Goal: Task Accomplishment & Management: Manage account settings

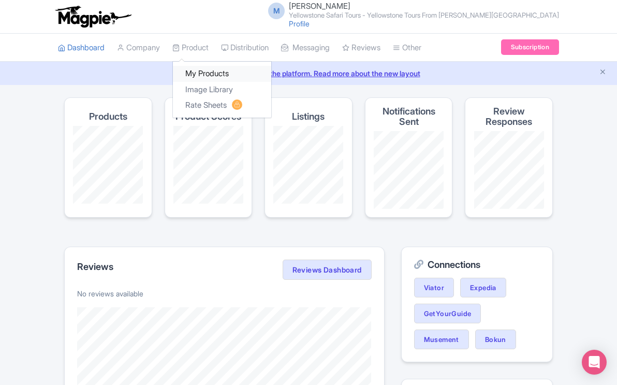
click at [197, 72] on link "My Products" at bounding box center [222, 74] width 98 height 16
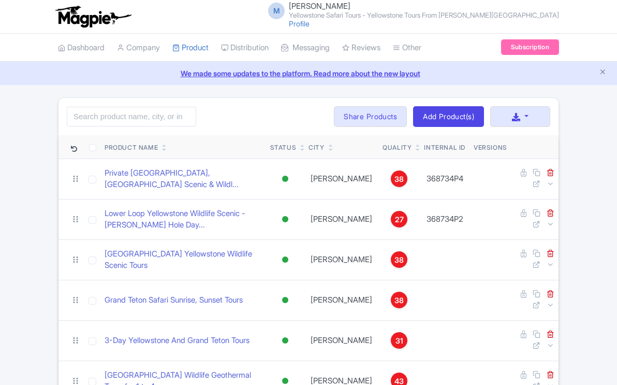
scroll to position [344, 0]
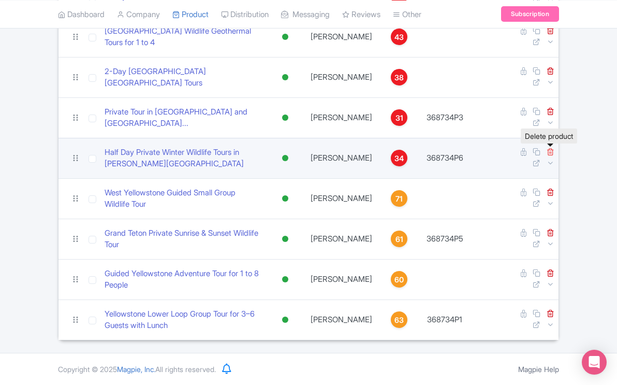
click at [550, 152] on icon at bounding box center [551, 152] width 8 height 8
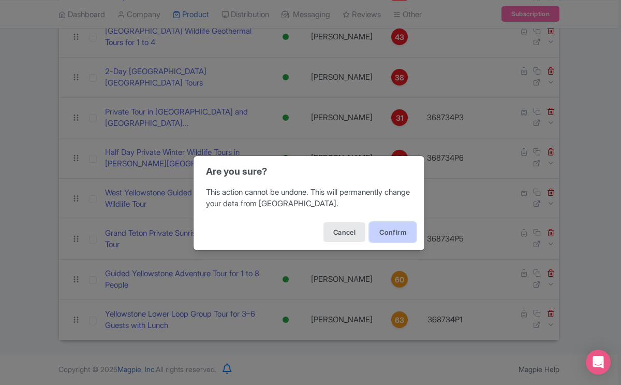
click at [384, 231] on button "Confirm" at bounding box center [393, 232] width 47 height 20
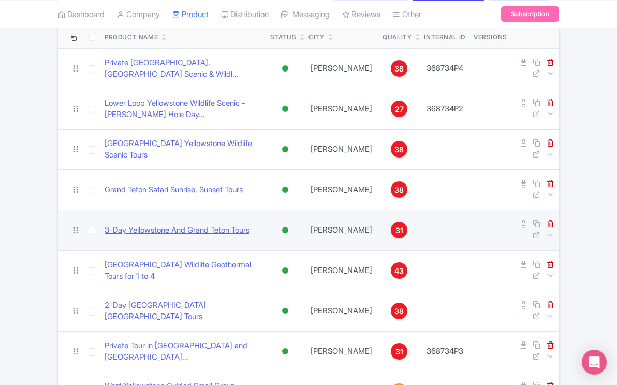
scroll to position [111, 0]
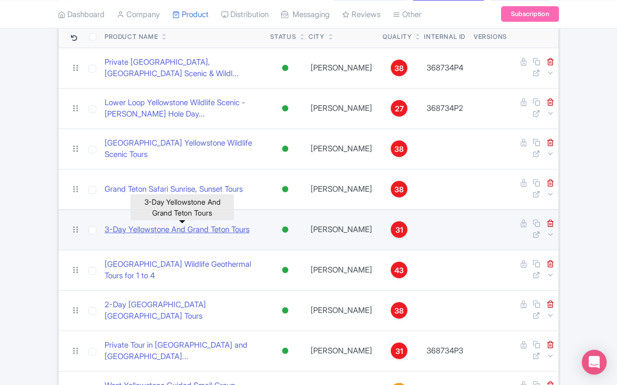
click at [242, 231] on link "3-Day Yellowstone And Grand Teton Tours" at bounding box center [177, 230] width 145 height 12
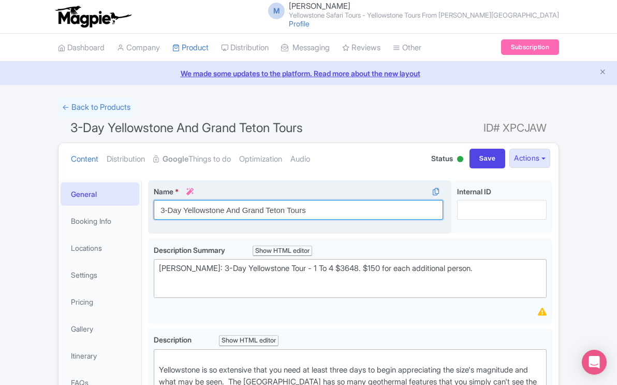
click at [320, 213] on input "3-Day Yellowstone And Grand Teton Tours" at bounding box center [298, 210] width 289 height 20
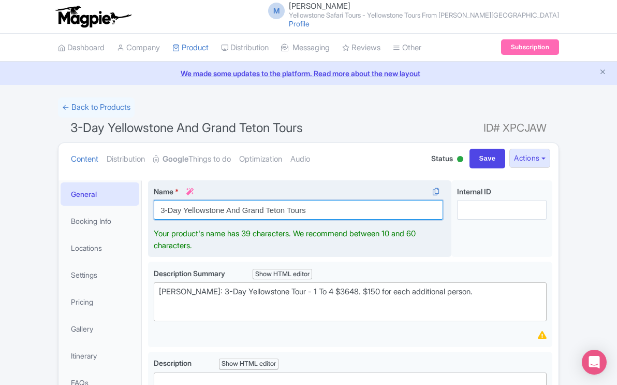
drag, startPoint x: 320, startPoint y: 213, endPoint x: 152, endPoint y: 209, distance: 167.7
click at [152, 209] on div "Name * i 3-Day Yellowstone And Grand Teton Tours Your product's name has 39 cha…" at bounding box center [299, 218] width 303 height 77
paste input "​3-Day Yellowstone & Grand Teton Guided Wildlife Tour"
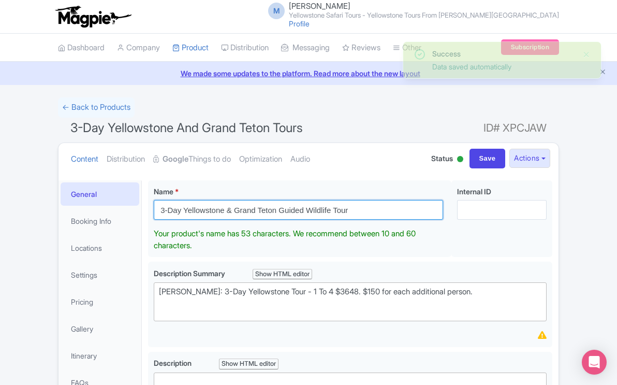
type input "​3-Day Yellowstone & Grand Teton Guided Wildlife Tour"
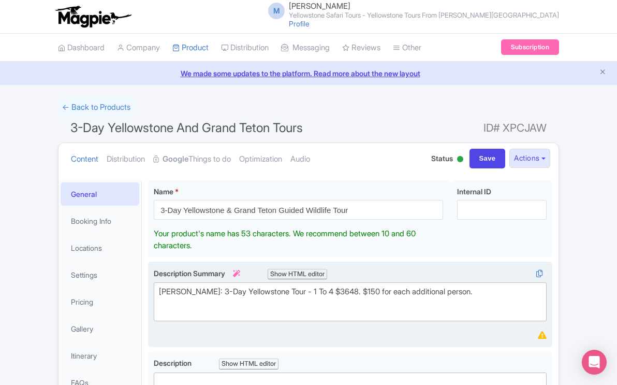
click at [481, 295] on trix-editor "Jackson WY: 3-Day Yellowstone Tour - 1 To 4 $3648. $150 for each additional per…" at bounding box center [350, 301] width 393 height 39
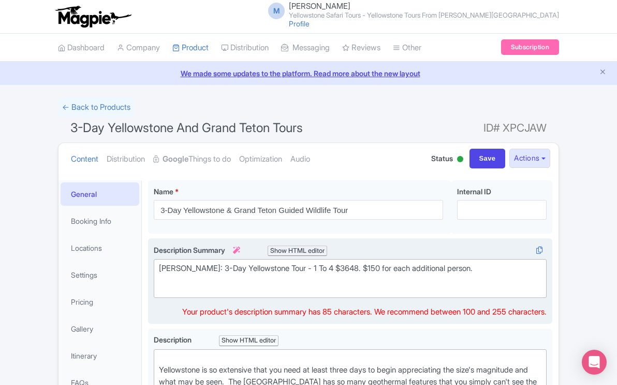
click at [480, 269] on div "Jackson WY: 3-Day Yellowstone Tour - 1 To 4 $3648. $150 for each additional per…" at bounding box center [350, 273] width 383 height 23
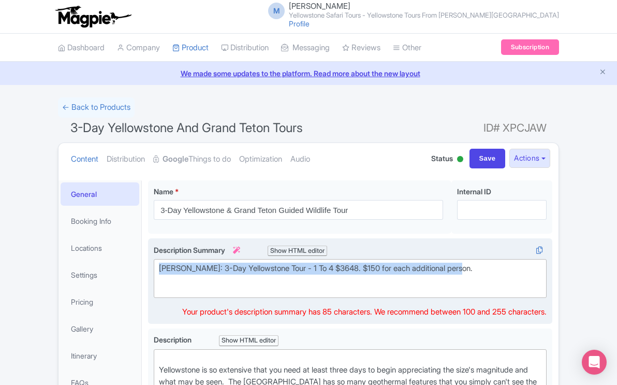
drag, startPoint x: 480, startPoint y: 269, endPoint x: 153, endPoint y: 271, distance: 326.6
click at [154, 271] on trix-editor "Jackson WY: 3-Day Yellowstone Tour - 1 To 4 $3648. $150 for each additional per…" at bounding box center [350, 278] width 393 height 39
paste trix-editor "3-Day Yellowstone &amp; Grand Teton Guided Wildlife Tour – Explore breathtaking…"
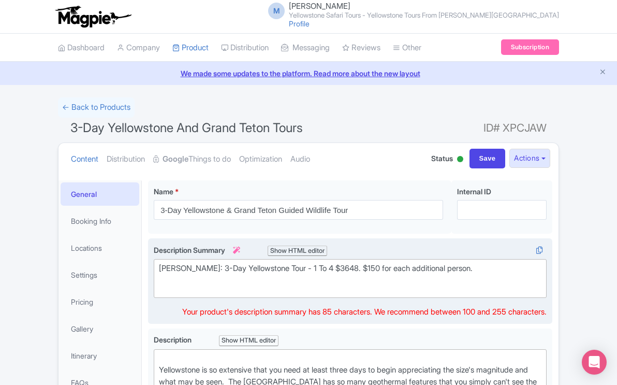
type trix-editor "<div>3-Day Yellowstone &amp; Grand Teton Guided Wildlife Tour – Explore breatht…"
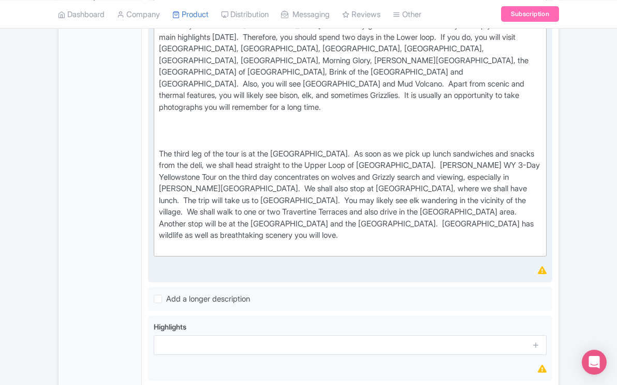
scroll to position [372, 0]
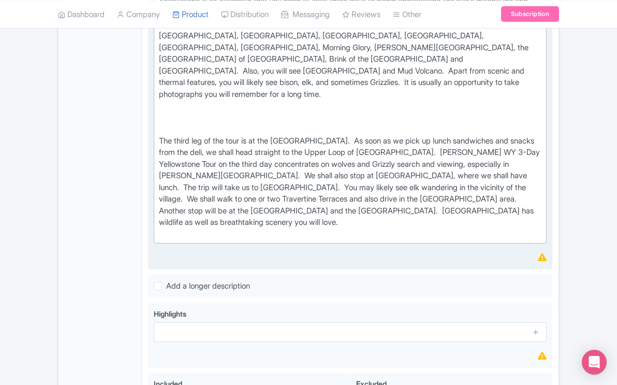
click at [332, 220] on div "Yellowstone is so extensive that you need at least three days to begin apprecia…" at bounding box center [350, 111] width 383 height 256
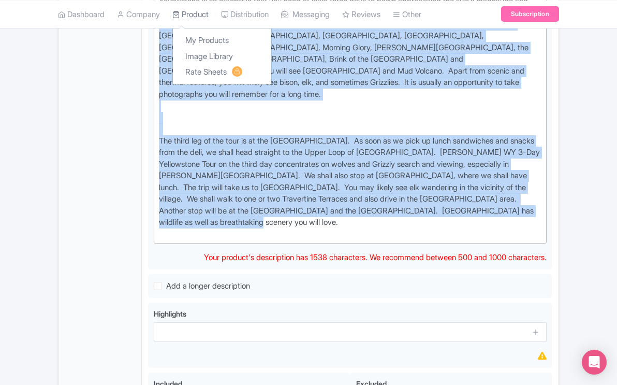
drag, startPoint x: 320, startPoint y: 224, endPoint x: 200, endPoint y: 19, distance: 237.6
click at [200, 19] on div "M Moses Yamtal Yellowstone Safari Tours - Yellowstone Tours From Jackson Hole P…" at bounding box center [308, 104] width 617 height 953
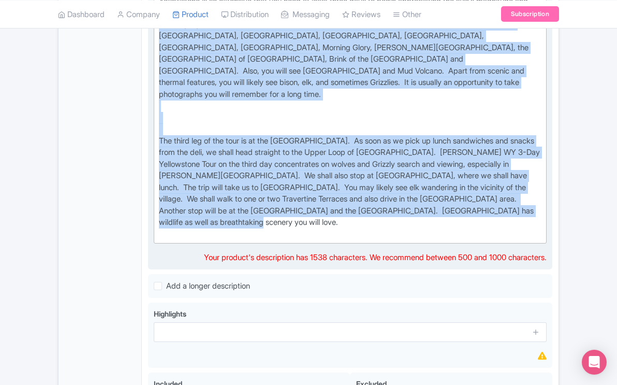
paste trix-editor "Experience the ultimate 3-day adventure through Yellowstone and Grand Teton Nat…"
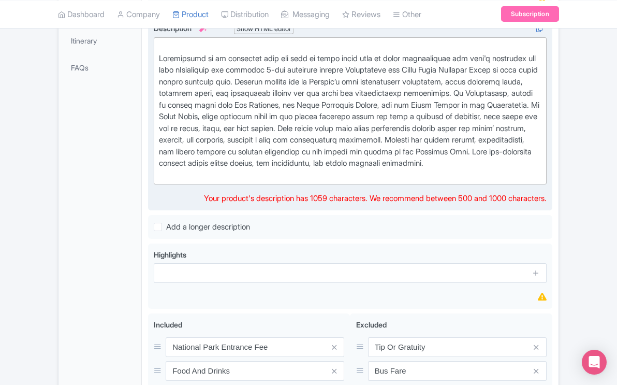
scroll to position [314, 0]
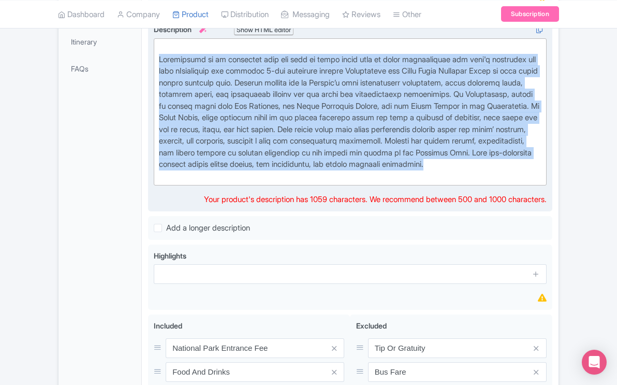
drag, startPoint x: 319, startPoint y: 190, endPoint x: 157, endPoint y: 70, distance: 202.0
click at [157, 70] on trix-editor at bounding box center [350, 111] width 393 height 147
copy div "Yellowstone is so extensive that you need at least three days to begin apprecia…"
paste trix-editor "<div><br><strong>ChatGPT said:</strong></div><div>Embark on a 3-day guided adve…"
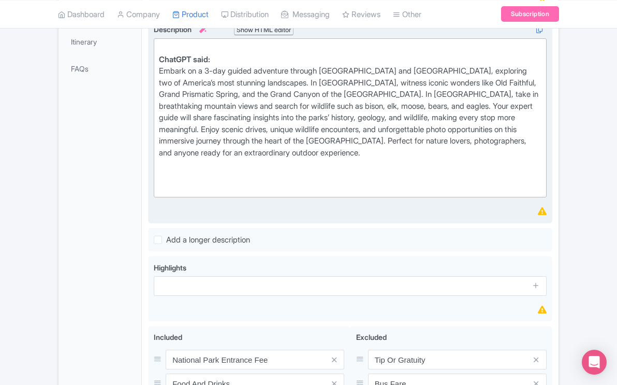
click at [405, 217] on div "Description i Show HTML editor Bold Italic Strikethrough Link Heading Quote Cod…" at bounding box center [350, 121] width 393 height 194
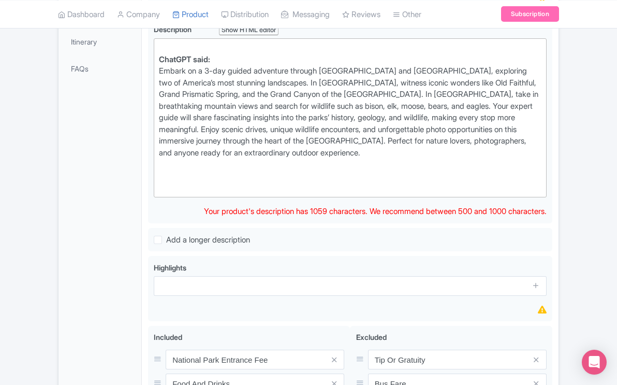
click at [384, 165] on div "Embark on a 3-day guided adventure through Yellowstone and Grand Teton National…" at bounding box center [350, 117] width 383 height 105
click at [369, 217] on div "Description i Show HTML editor Bold Italic Strikethrough Link Heading Quote Cod…" at bounding box center [350, 121] width 393 height 194
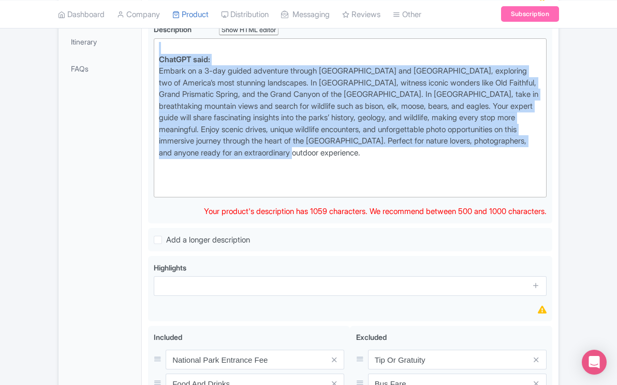
drag, startPoint x: 385, startPoint y: 167, endPoint x: 169, endPoint y: 52, distance: 244.7
click at [169, 52] on trix-editor "ChatGPT said: Embark on a 3-day guided adventure through Yellowstone and Grand …" at bounding box center [350, 117] width 393 height 159
paste trix-editor "<div><strong>ChatGPT said:</strong></div><div>Embark on a 3-day guided tour thr…"
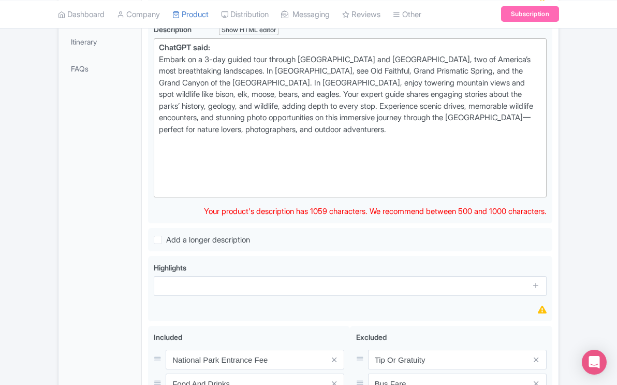
click at [218, 54] on div "ChatGPT said:" at bounding box center [350, 48] width 383 height 12
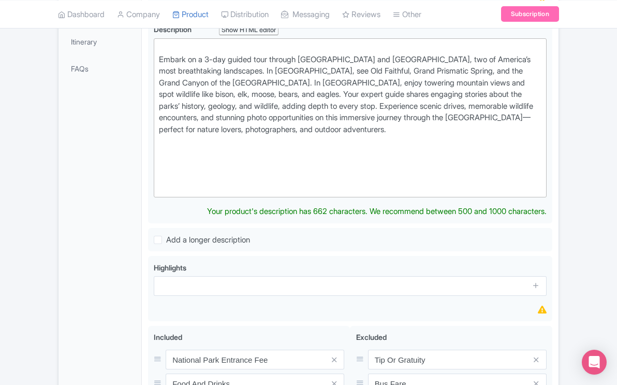
type trix-editor "<div>Embark on a 3-day guided tour through Yellowstone and Grand Teton National…"
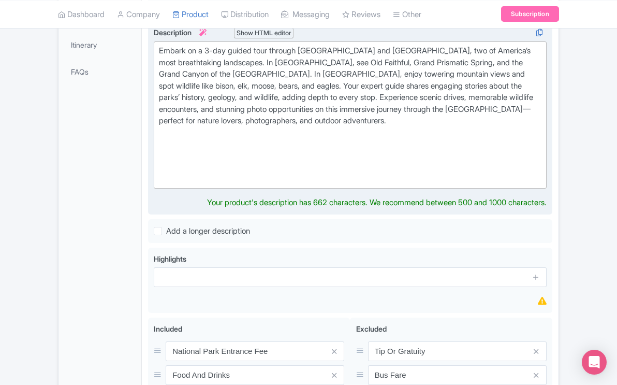
scroll to position [319, 0]
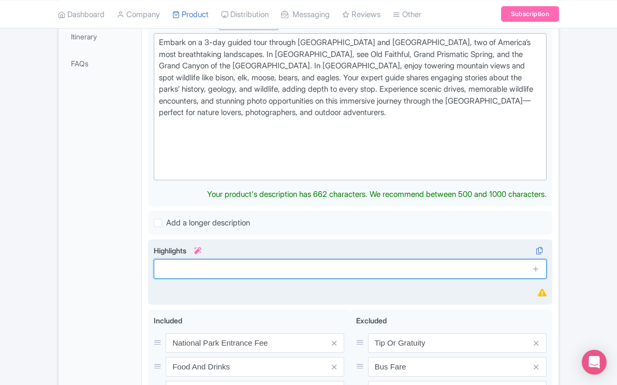
click at [283, 273] on input "text" at bounding box center [350, 269] width 393 height 20
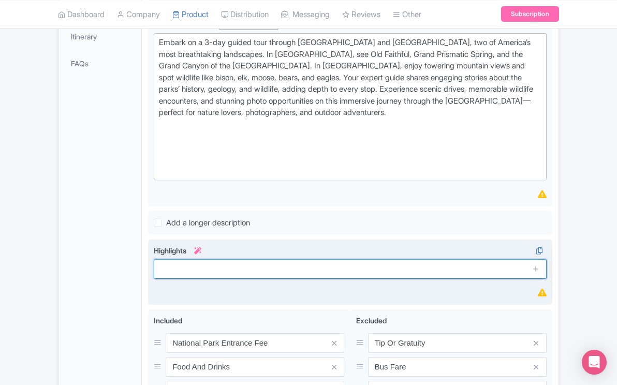
paste input "Witness iconic Yellowstone wonders including Old Faithful, Grand Prismatic Spri…"
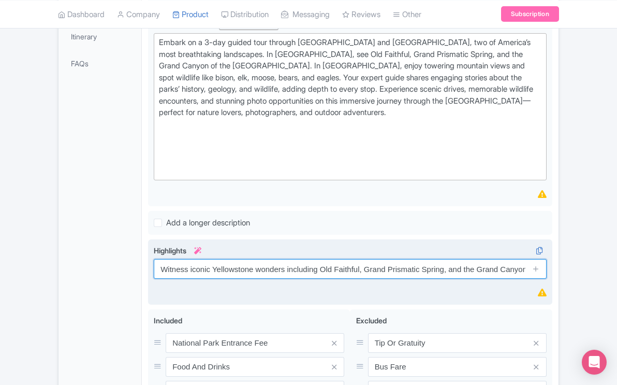
scroll to position [0, 68]
type input "Witness iconic Yellowstone wonders including Old Faithful, Grand Prismatic Spri…"
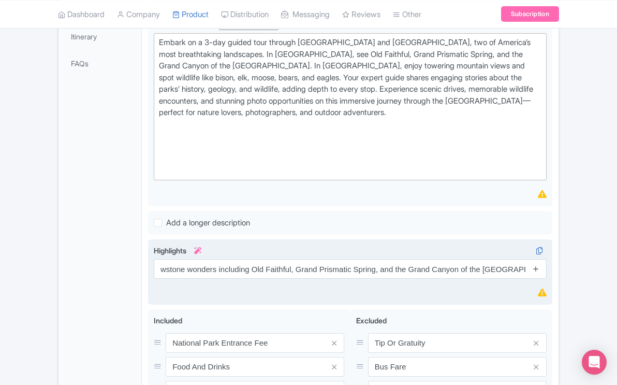
click at [538, 272] on icon at bounding box center [536, 268] width 8 height 8
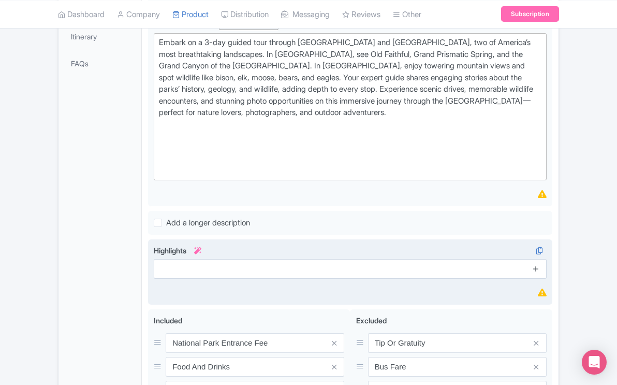
scroll to position [0, 0]
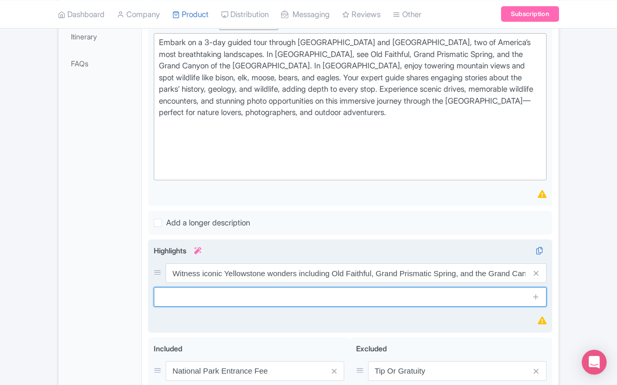
click at [292, 304] on input "text" at bounding box center [350, 297] width 393 height 20
paste input "Explore the majestic Grand Teton range with breathtaking mountain views and pri…"
type input "Explore the majestic Grand Teton range with breathtaking mountain views and pri…"
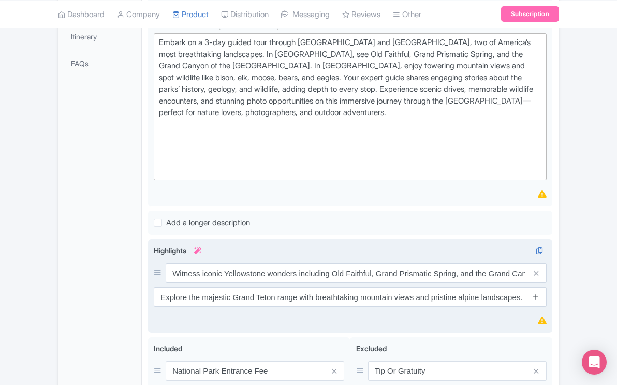
click at [534, 300] on icon at bounding box center [536, 296] width 8 height 8
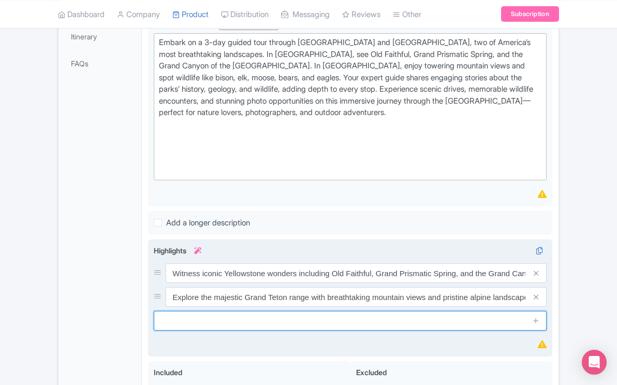
click at [270, 326] on input "text" at bounding box center [350, 321] width 393 height 20
paste input "Spot diverse wildlife such as bison, elk, moose, bears, and bald eagles in thei…"
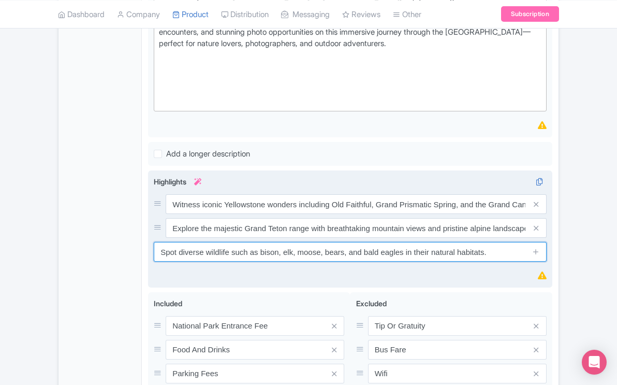
scroll to position [395, 0]
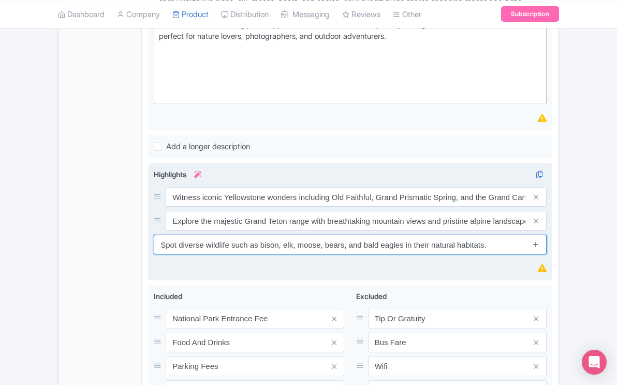
type input "Spot diverse wildlife such as bison, elk, moose, bears, and bald eagles in thei…"
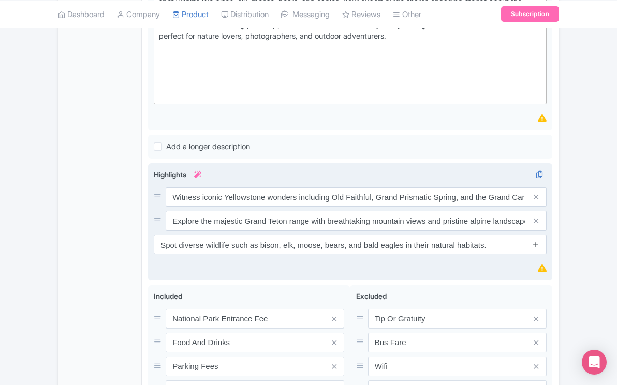
click at [535, 248] on icon at bounding box center [536, 244] width 8 height 8
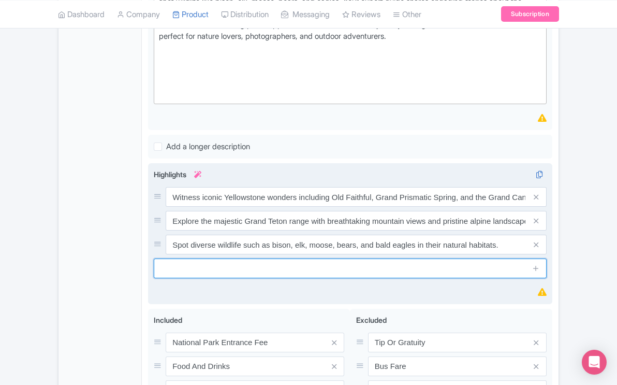
click at [290, 276] on input "text" at bounding box center [350, 268] width 393 height 20
paste input "Learn from an expert guide about the parks’ rich history, fascinating geology, …"
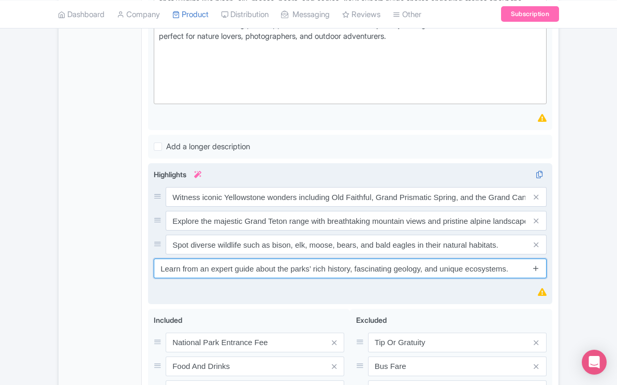
type input "Learn from an expert guide about the parks’ rich history, fascinating geology, …"
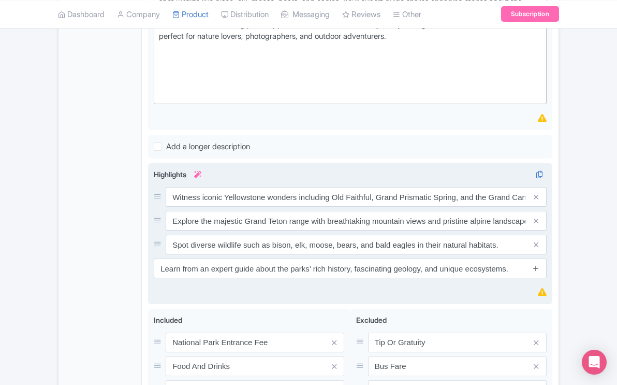
click at [536, 272] on icon at bounding box center [536, 268] width 8 height 8
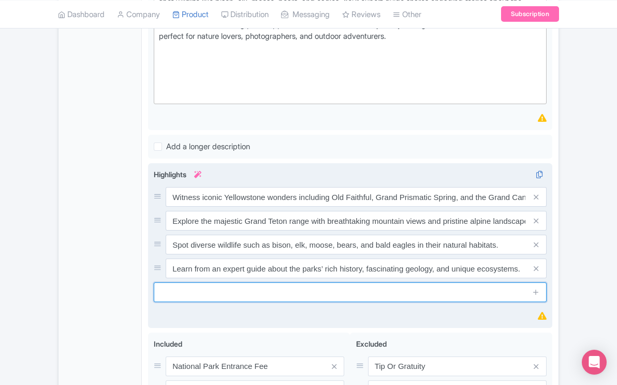
click at [293, 299] on input "text" at bounding box center [350, 292] width 393 height 20
paste input "Enjoy scenic drives and photo stops for unforgettable memories in the heart of …"
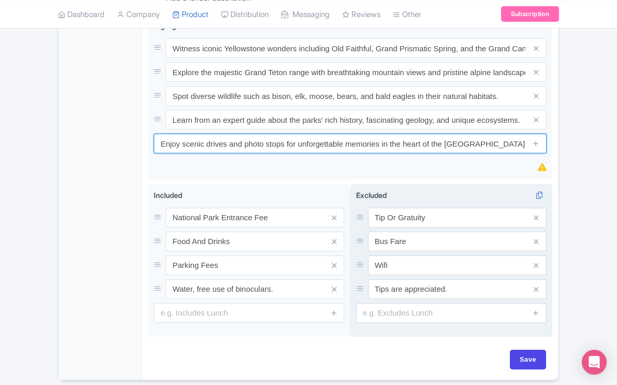
scroll to position [545, 0]
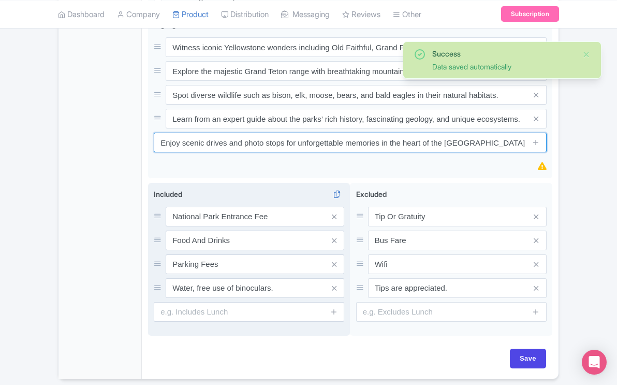
type input "Enjoy scenic drives and photo stops for unforgettable memories in the heart of …"
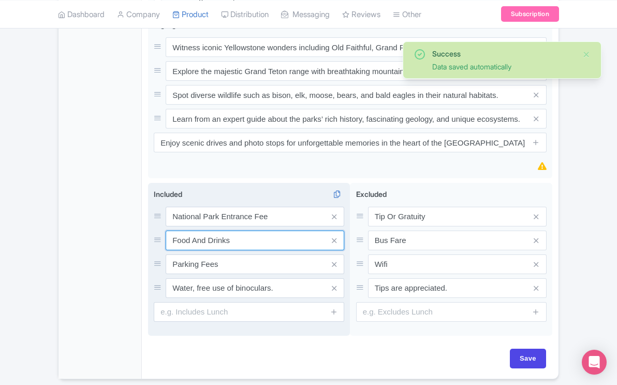
click at [190, 226] on input "Food And Drinks" at bounding box center [255, 217] width 179 height 20
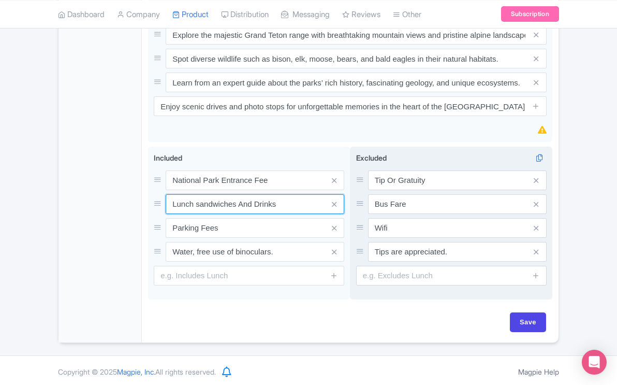
scroll to position [595, 0]
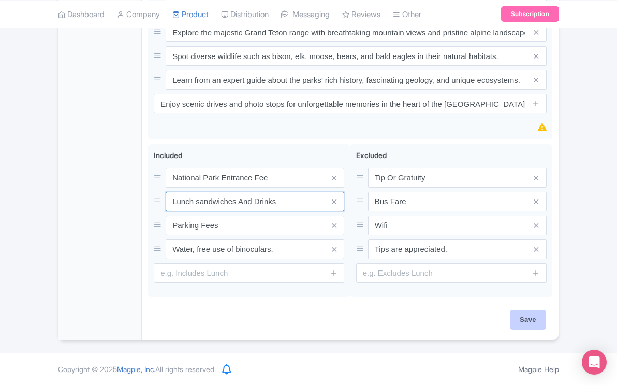
type input "Lunch sandwiches And Drinks"
click at [523, 319] on input "Save" at bounding box center [528, 320] width 36 height 20
type input "Saving..."
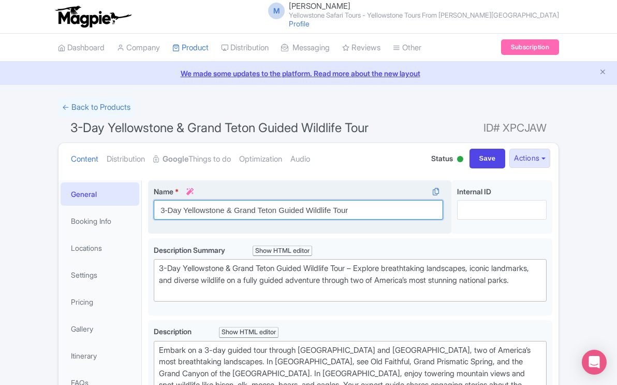
click at [355, 210] on input "​3-Day Yellowstone & Grand Teton Guided Wildlife Tour" at bounding box center [298, 210] width 289 height 20
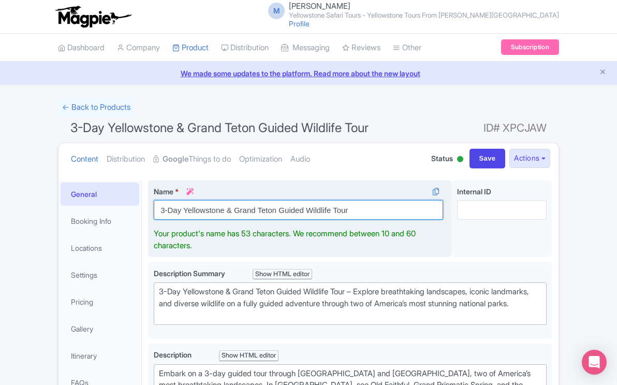
drag, startPoint x: 355, startPoint y: 210, endPoint x: 154, endPoint y: 212, distance: 200.8
click at [154, 212] on input "​3-Day Yellowstone & Grand Teton Guided Wildlife Tour" at bounding box center [298, 210] width 289 height 20
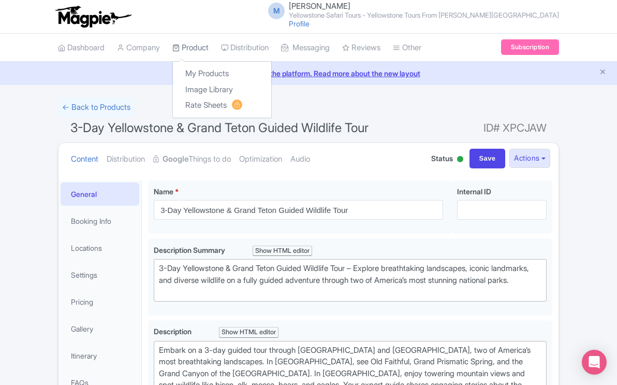
click at [194, 47] on link "Product" at bounding box center [190, 48] width 36 height 28
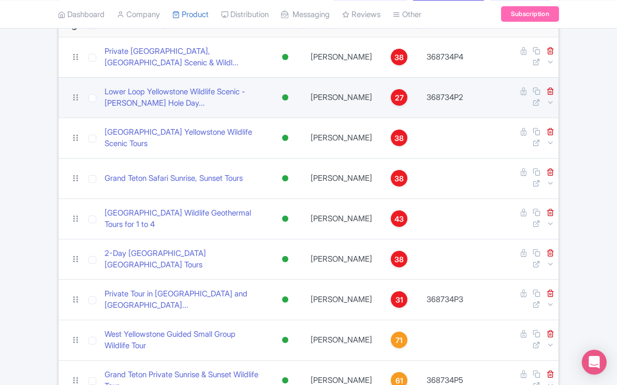
scroll to position [124, 0]
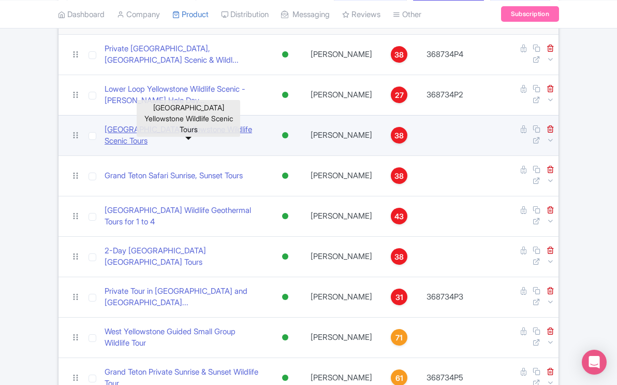
click at [253, 136] on link "Upper Loop Yellowstone Wildlife Scenic Tours" at bounding box center [183, 135] width 157 height 23
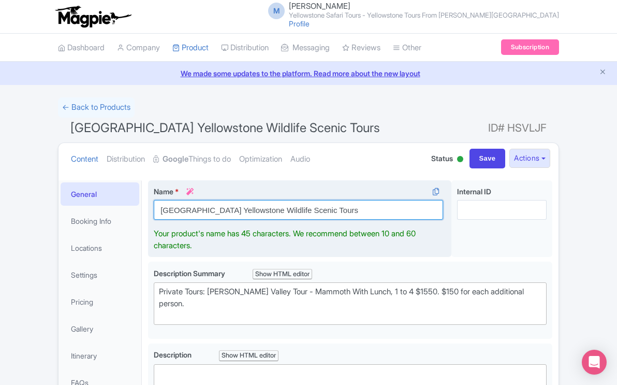
click at [331, 211] on input "[GEOGRAPHIC_DATA] Yellowstone Wildlife Scenic Tours" at bounding box center [298, 210] width 289 height 20
drag, startPoint x: 331, startPoint y: 203, endPoint x: 279, endPoint y: 204, distance: 52.3
click at [266, 203] on input "[GEOGRAPHIC_DATA] Yellowstone Wildlife Scenic Tours" at bounding box center [298, 210] width 289 height 20
click at [328, 209] on input "[GEOGRAPHIC_DATA] Yellowstone Wildlife Scenic Tours" at bounding box center [298, 210] width 289 height 20
drag, startPoint x: 328, startPoint y: 209, endPoint x: 153, endPoint y: 210, distance: 175.5
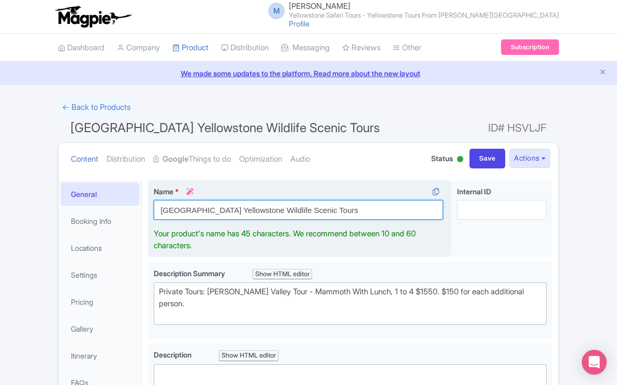
click at [153, 210] on div "Name * i Upper Loop Yellowstone Wildlife Scenic Tours Your product's name has 4…" at bounding box center [299, 218] width 303 height 77
paste input "Private Tour"
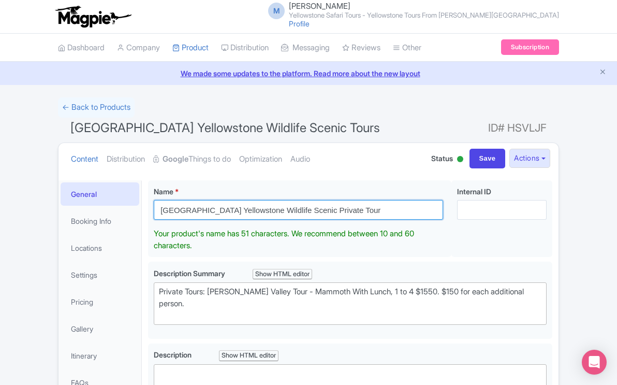
type input "[GEOGRAPHIC_DATA] Yellowstone Wildlife Scenic Private Tour"
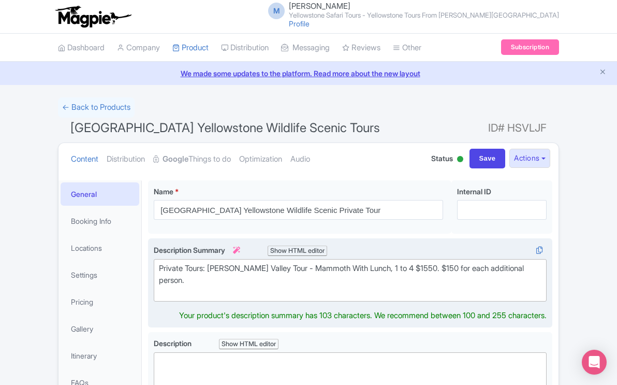
click at [540, 292] on trix-editor "Private Tours: Lamar Valley Tour - Mammoth With Lunch, 1 to 4 $1550. $150 for e…" at bounding box center [350, 280] width 393 height 42
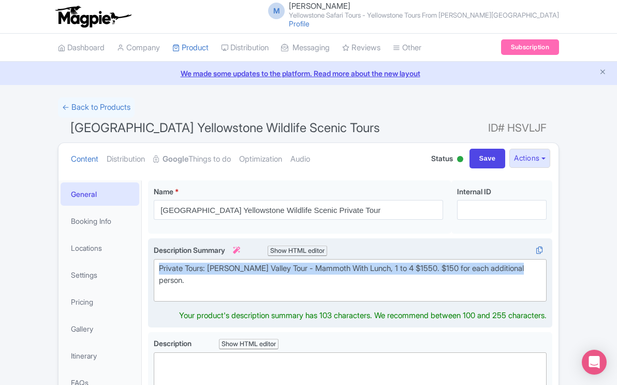
drag, startPoint x: 539, startPoint y: 269, endPoint x: 153, endPoint y: 267, distance: 386.1
click at [153, 267] on div "Private Tours: Lamar Valley Tour - Mammoth With Lunch, 1 to 4 $1550. $150 for e…" at bounding box center [350, 282] width 404 height 89
paste trix-editor "<strong>ChatGPT said:</strong></div><div>Upper Loop Yellowstone Wildlife Scenic…"
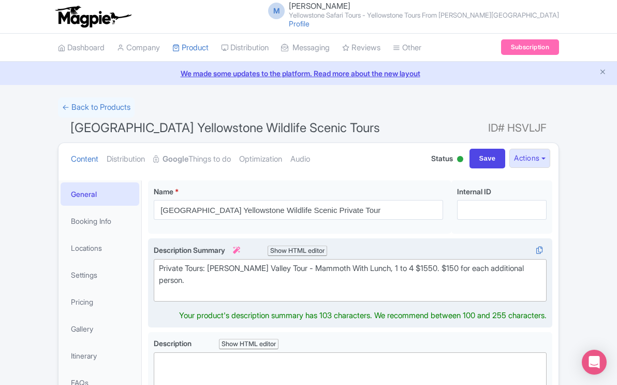
type trix-editor "<div><strong>ChatGPT said:</strong></div><div>Upper Loop Yellowstone Wildlife S…"
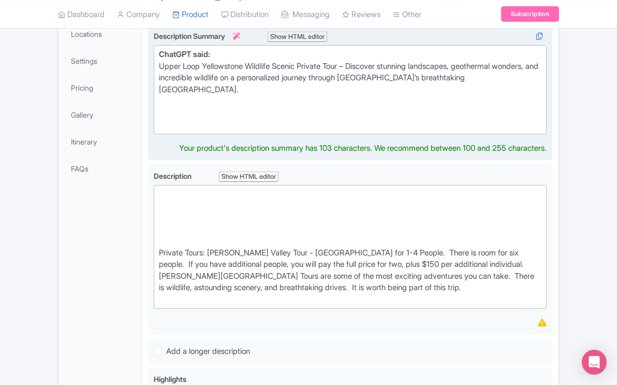
scroll to position [201, 0]
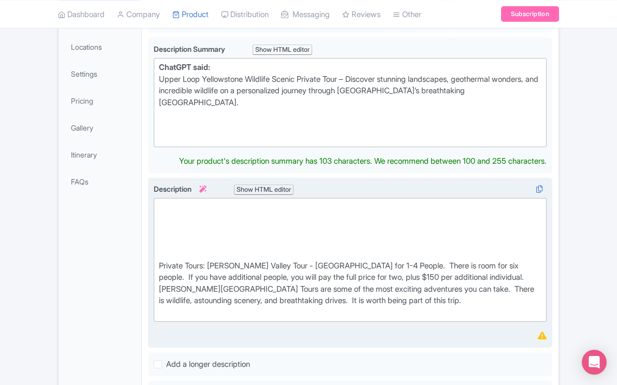
click at [448, 302] on div "Private Tours: Lamar Valley Tour - Mammoth for 1-4 People. There is room for si…" at bounding box center [350, 259] width 383 height 116
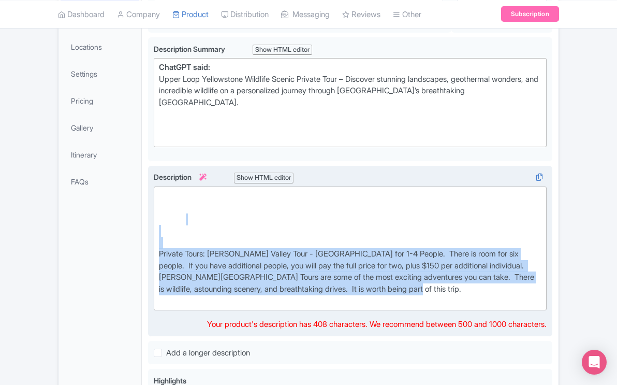
drag, startPoint x: 454, startPoint y: 288, endPoint x: 175, endPoint y: 228, distance: 285.5
click at [175, 228] on div "Private Tours: Lamar Valley Tour - Mammoth for 1-4 People. There is room for si…" at bounding box center [350, 248] width 383 height 116
paste trix-editor "Experience the beauty and wonder of Yellowstone on this <strong>Upper Loop Yell…"
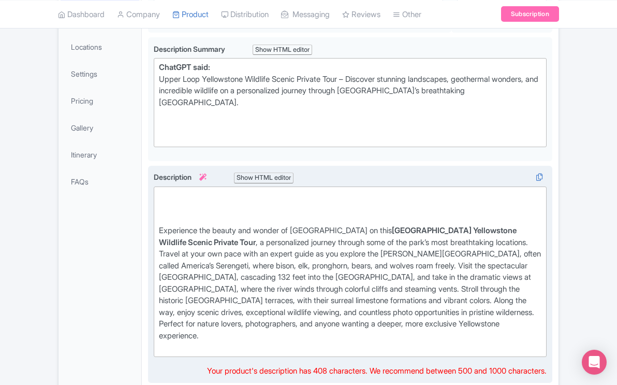
click at [156, 228] on trix-editor "Experience the beauty and wonder of Yellowstone on this Upper Loop Yellowstone …" at bounding box center [350, 271] width 393 height 170
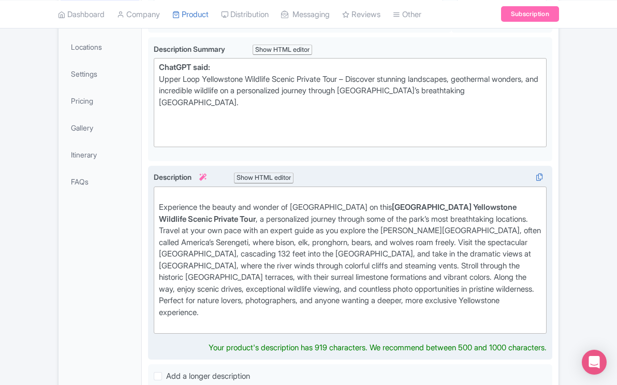
type trix-editor "<div>Experience the beauty and wonder of Yellowstone on this <strong>Upper Loop…"
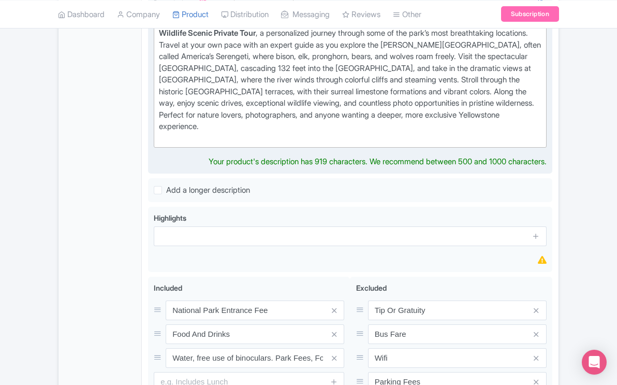
scroll to position [376, 0]
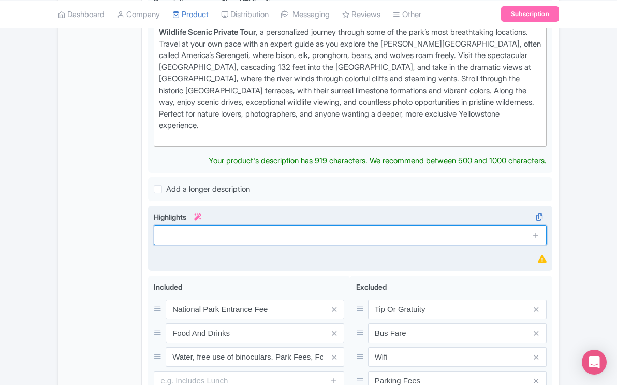
click at [347, 225] on input "text" at bounding box center [350, 235] width 393 height 20
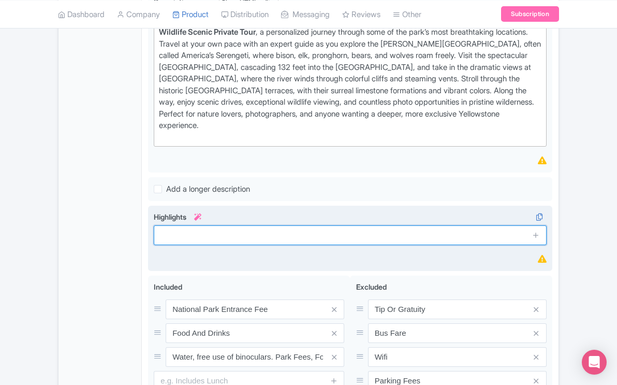
paste input "Explore Lamar Valley – Renowned for its abundant wildlife, including bison, elk…"
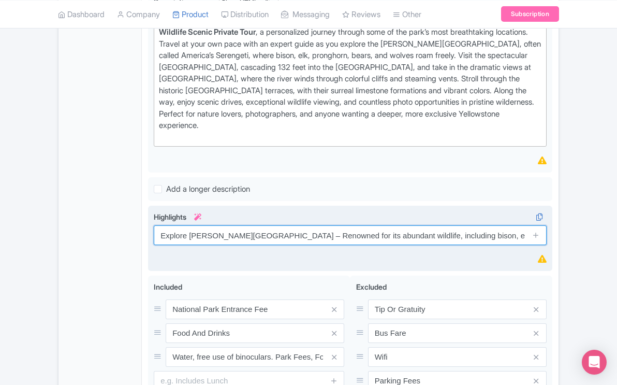
scroll to position [0, 14]
type input "Explore Lamar Valley – Renowned for its abundant wildlife, including bison, elk…"
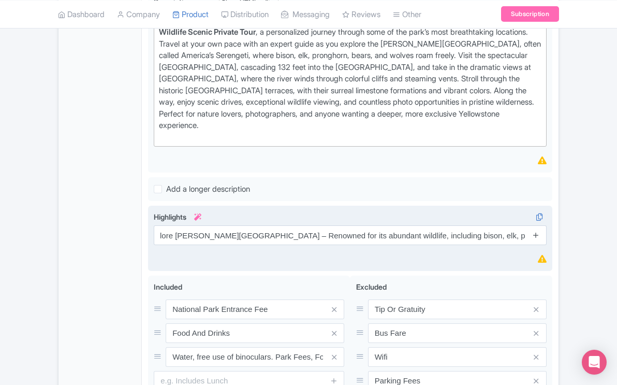
click at [537, 231] on icon at bounding box center [536, 235] width 8 height 8
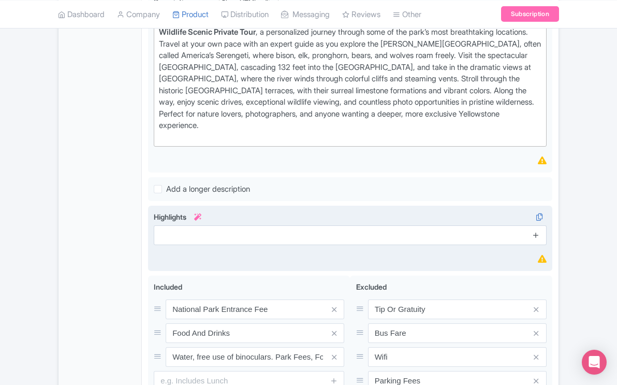
scroll to position [0, 0]
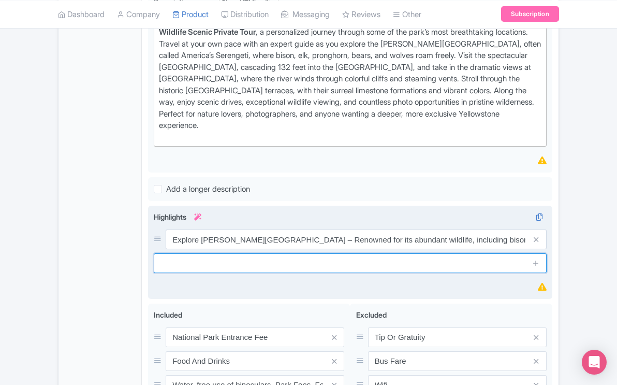
click at [322, 253] on input "text" at bounding box center [350, 263] width 393 height 20
paste input "Visit Tower Falls – Marvel at a 132-foot waterfall plunging into the Yellowston…"
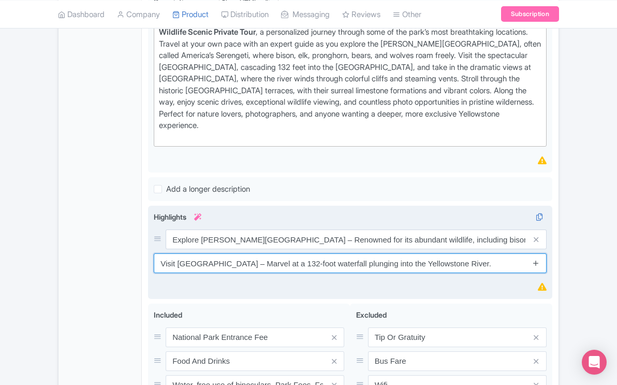
type input "Visit Tower Falls – Marvel at a 132-foot waterfall plunging into the Yellowston…"
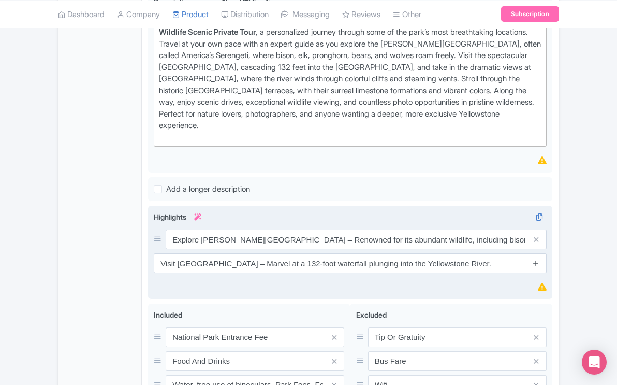
click at [535, 259] on icon at bounding box center [536, 263] width 8 height 8
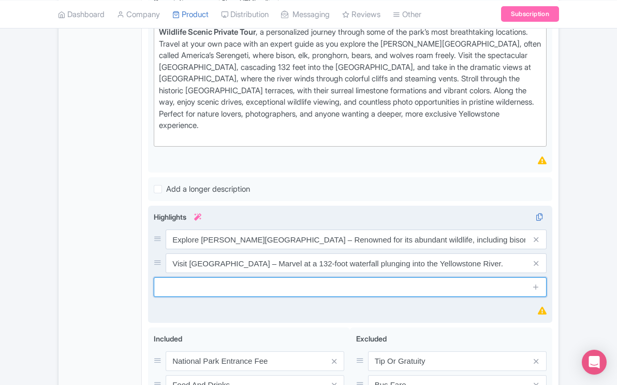
click at [451, 277] on input "text" at bounding box center [350, 287] width 393 height 20
paste input "Enjoy Calcite Springs Overlook – Witness colorful cliffs, geothermal vents, and…"
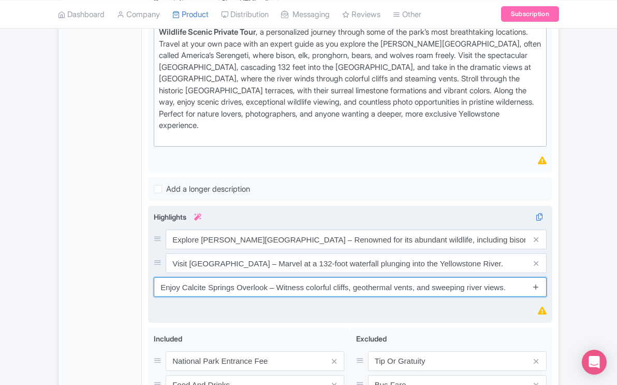
type input "Enjoy Calcite Springs Overlook – Witness colorful cliffs, geothermal vents, and…"
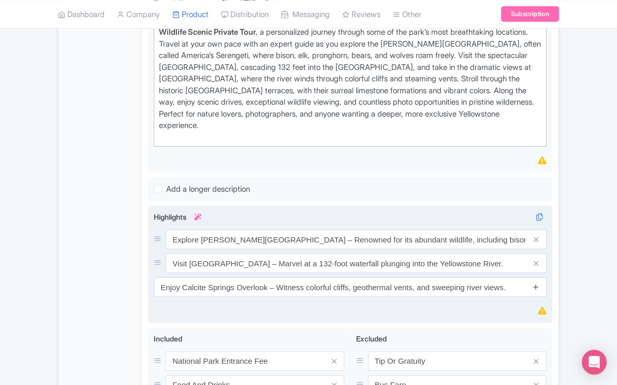
click at [538, 283] on icon at bounding box center [536, 287] width 8 height 8
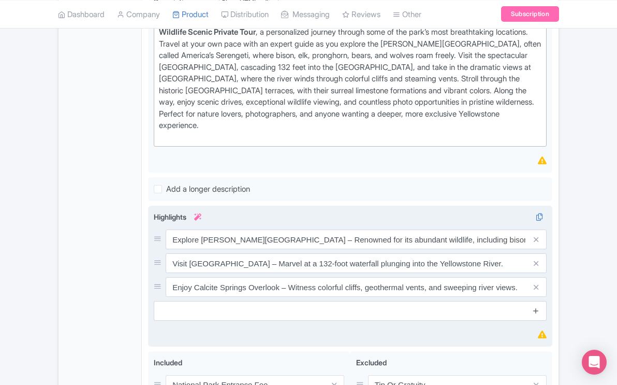
click at [536, 306] on icon at bounding box center [536, 310] width 8 height 8
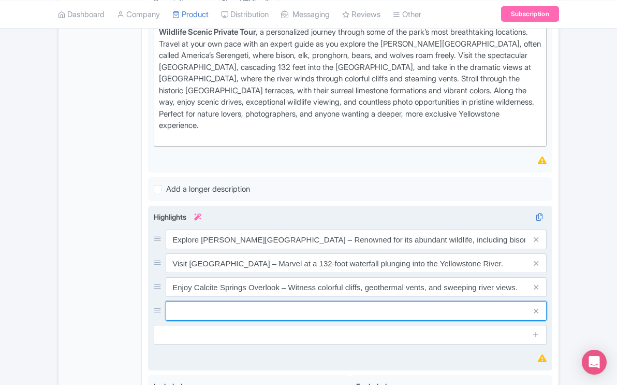
click at [395, 249] on input "text" at bounding box center [356, 239] width 381 height 20
paste input "Discover Mammoth Hot Springs – Walk among striking limestone terraces and vivid…"
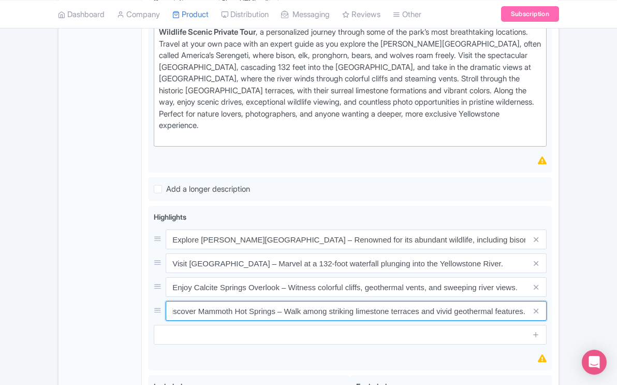
type input "Discover Mammoth Hot Springs – Walk among striking limestone terraces and vivid…"
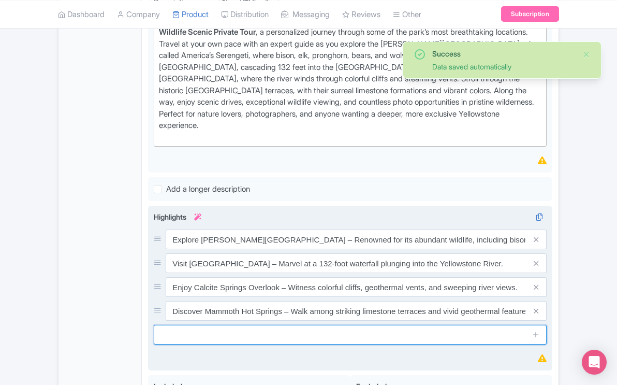
click at [474, 325] on input "text" at bounding box center [350, 335] width 393 height 20
paste input "Private, expert-guided experience – Travel at your own pace with tailored stops…"
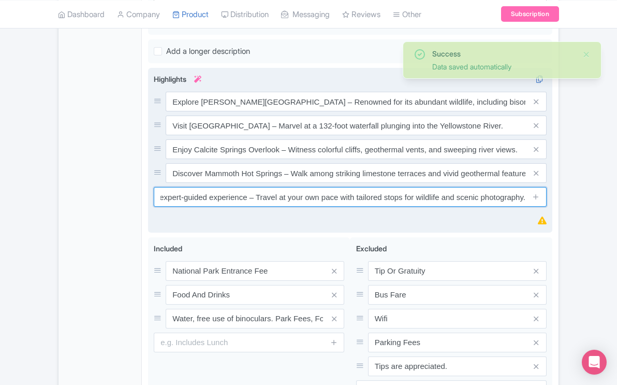
scroll to position [619, 0]
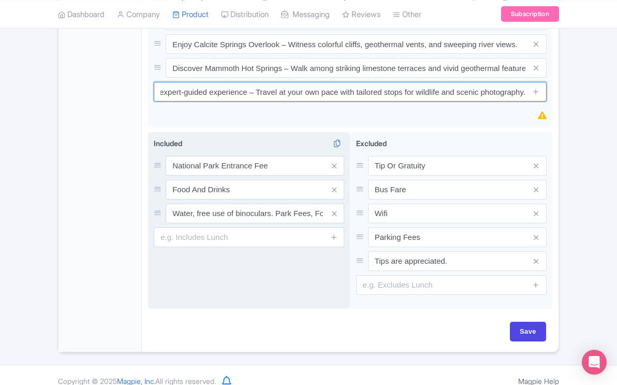
type input "Private, expert-guided experience – Travel at your own pace with tailored stops…"
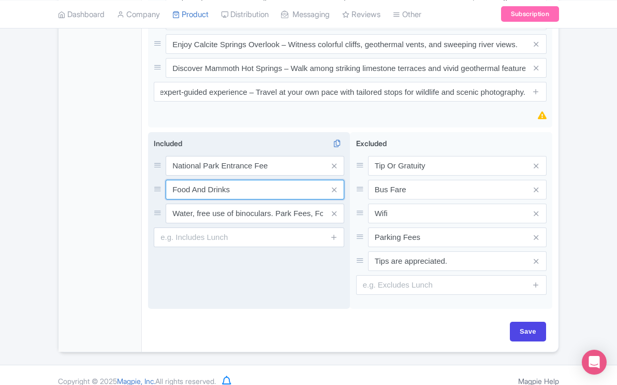
click at [189, 175] on input "Food And Drinks" at bounding box center [255, 166] width 179 height 20
click at [244, 175] on input "Lunch sandwiches, snacks, And Drinks" at bounding box center [255, 166] width 179 height 20
click at [198, 175] on input "Lunch sandwiches, Snacks, And Drinks" at bounding box center [255, 166] width 179 height 20
type input "Lunch Sandwiches, Snacks, And Drinks"
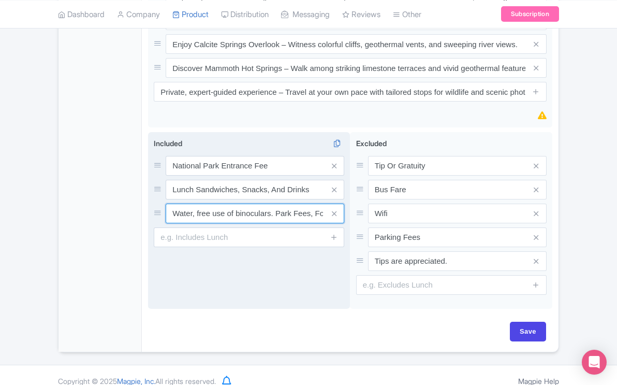
click at [310, 175] on input "Water, free use of binoculars. Park Fees, Food and Water." at bounding box center [255, 166] width 179 height 20
click at [323, 175] on input "Water, free use of binoculars. Park Fees, Food and Water." at bounding box center [255, 166] width 179 height 20
click at [312, 175] on input "Water, free use of binoculars. Park Fees, Food and Water." at bounding box center [255, 166] width 179 height 20
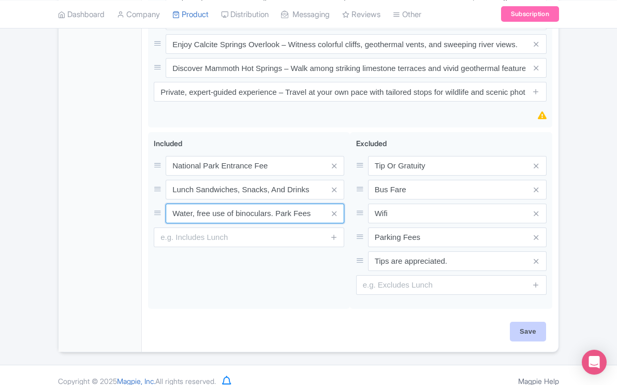
type input "Water, free use of binoculars. Park Fees"
click at [522, 321] on input "Save" at bounding box center [528, 331] width 36 height 20
type input "Saving..."
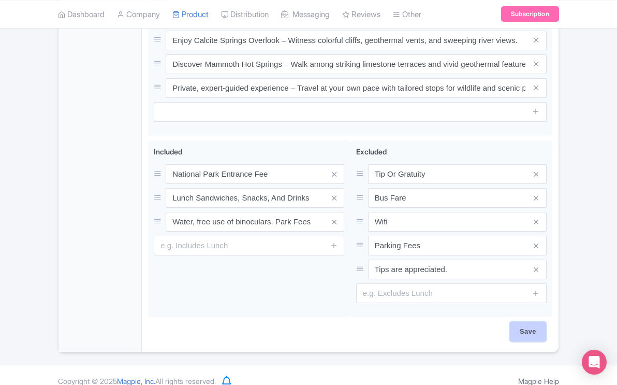
scroll to position [599, 0]
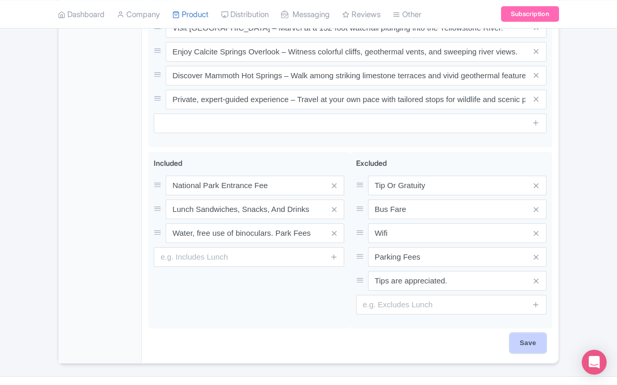
click at [532, 333] on input "Save" at bounding box center [528, 343] width 36 height 20
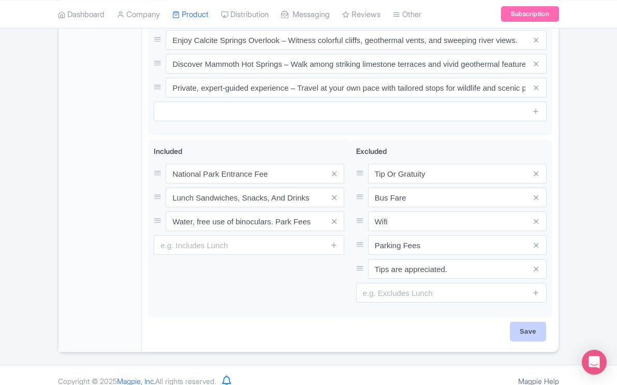
type input "Saving..."
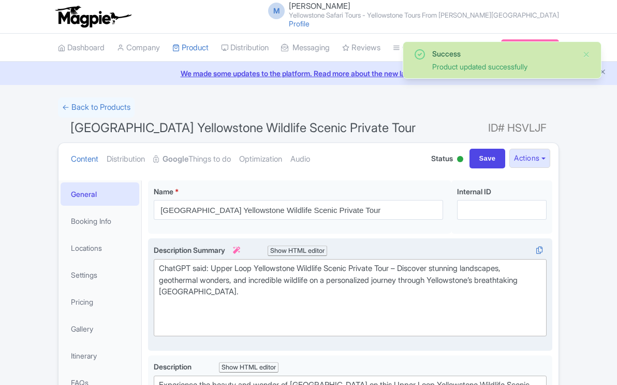
scroll to position [180, 0]
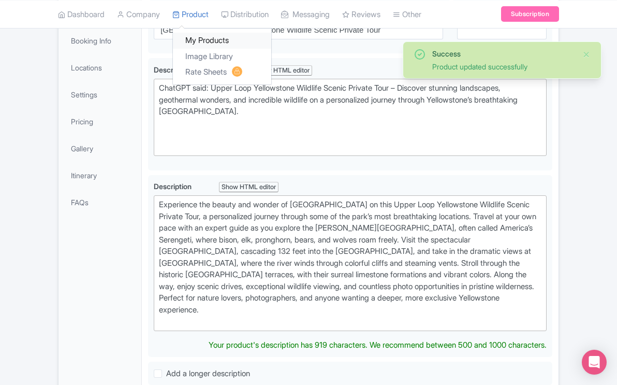
click at [206, 39] on link "My Products" at bounding box center [222, 41] width 98 height 16
